Goal: Task Accomplishment & Management: Manage account settings

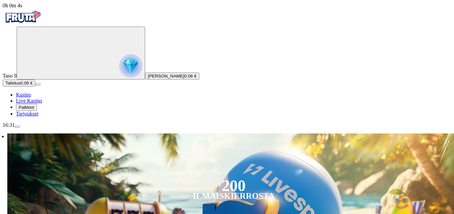
click at [34, 110] on span "Palkkiot" at bounding box center [27, 107] width 16 height 5
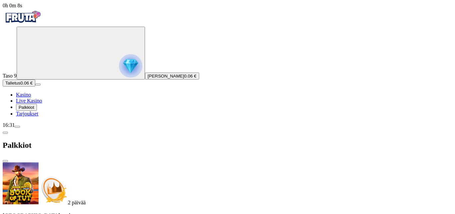
scroll to position [26, 0]
click at [17, 127] on span "menu icon" at bounding box center [17, 127] width 0 height 0
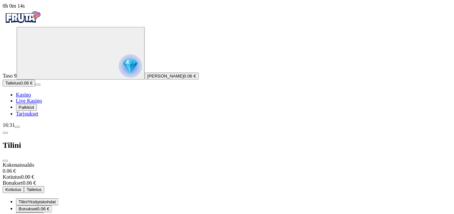
scroll to position [37, 0]
